Goal: Check status: Check status

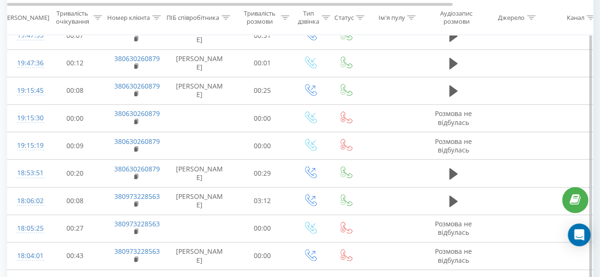
scroll to position [623, 0]
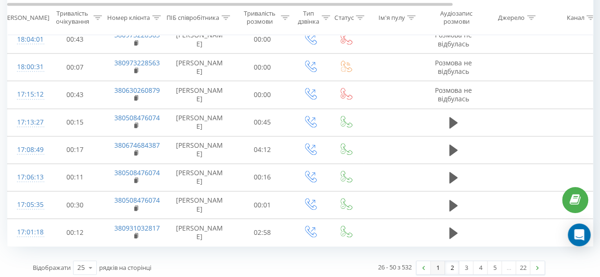
click at [433, 261] on link "1" at bounding box center [438, 267] width 14 height 13
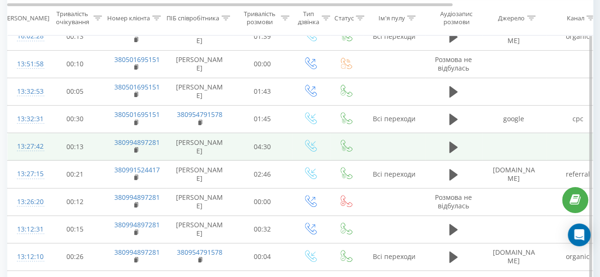
scroll to position [136, 0]
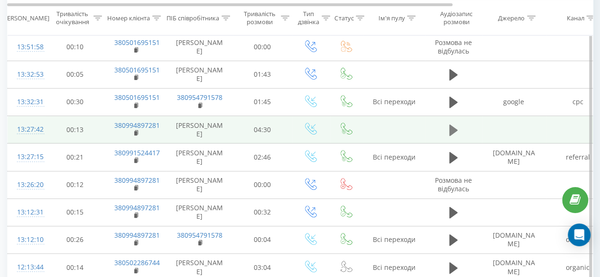
click at [452, 131] on icon at bounding box center [453, 129] width 9 height 11
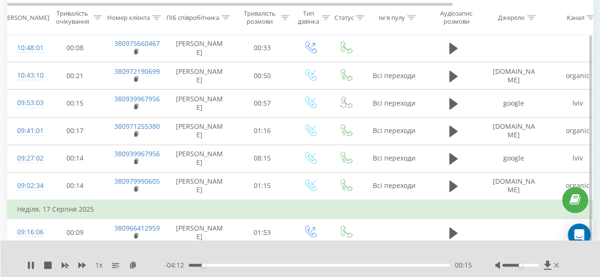
scroll to position [660, 0]
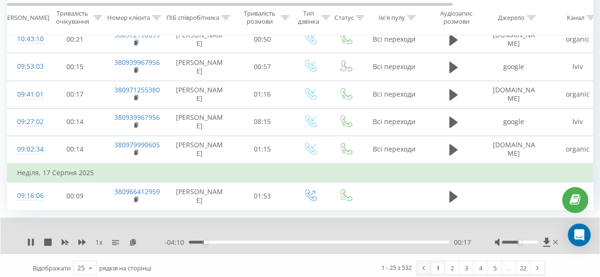
click at [422, 266] on img at bounding box center [423, 268] width 3 height 4
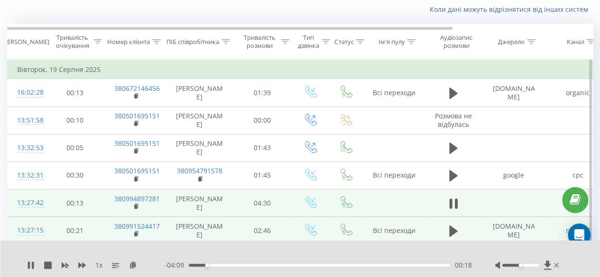
scroll to position [0, 0]
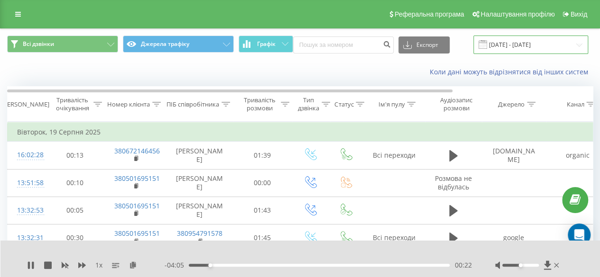
click at [552, 38] on input "[DATE] - [DATE]" at bounding box center [530, 45] width 115 height 18
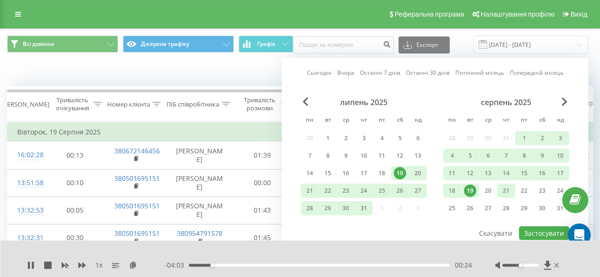
click at [509, 188] on div "21" at bounding box center [506, 191] width 12 height 12
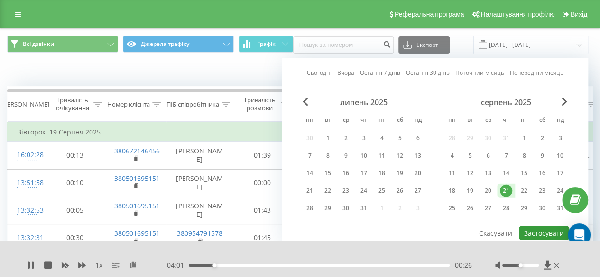
click at [536, 228] on button "Застосувати" at bounding box center [544, 234] width 50 height 14
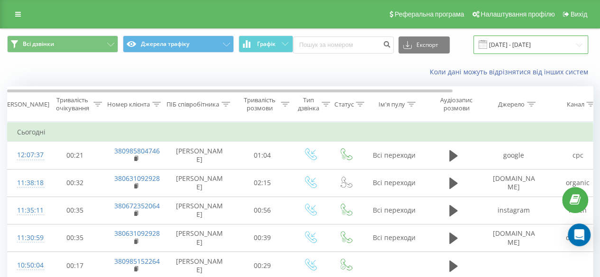
click at [543, 43] on input "[DATE] - [DATE]" at bounding box center [530, 45] width 115 height 18
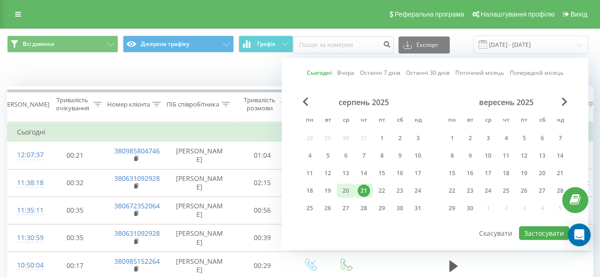
click at [344, 188] on div "20" at bounding box center [346, 191] width 12 height 12
click at [368, 185] on div "21" at bounding box center [364, 191] width 12 height 12
click at [532, 228] on button "Застосувати" at bounding box center [544, 234] width 50 height 14
type input "[DATE] - [DATE]"
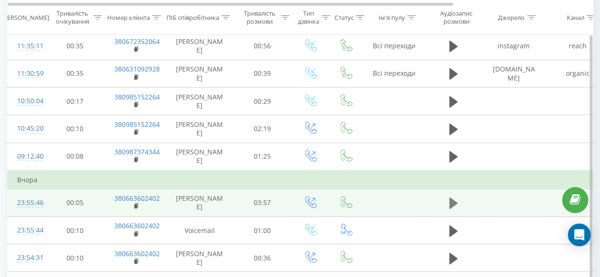
click at [450, 198] on icon at bounding box center [453, 203] width 9 height 11
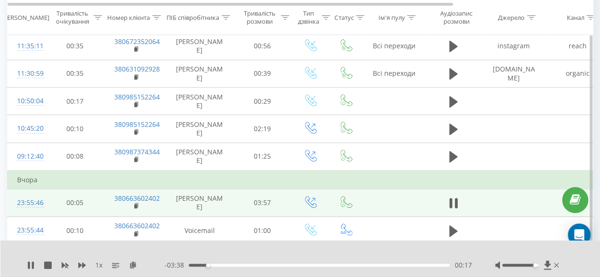
click at [535, 265] on div at bounding box center [520, 265] width 37 height 3
click at [535, 265] on div "Accessibility label" at bounding box center [535, 266] width 4 height 4
click at [452, 201] on icon at bounding box center [453, 203] width 9 height 13
